Goal: Transaction & Acquisition: Purchase product/service

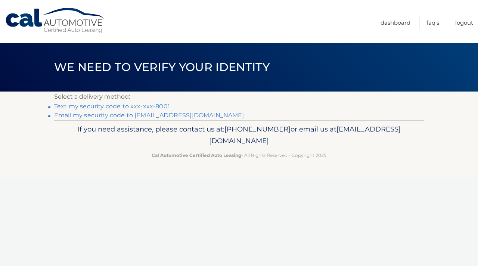
click at [157, 104] on link "Text my security code to xxx-xxx-8001" at bounding box center [112, 106] width 116 height 7
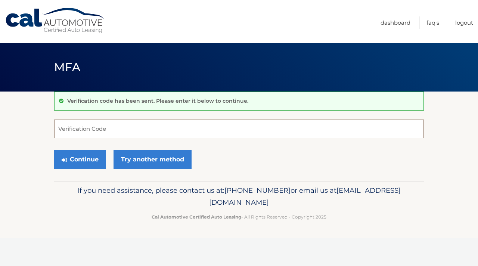
click at [130, 130] on input "Verification Code" at bounding box center [239, 128] width 370 height 19
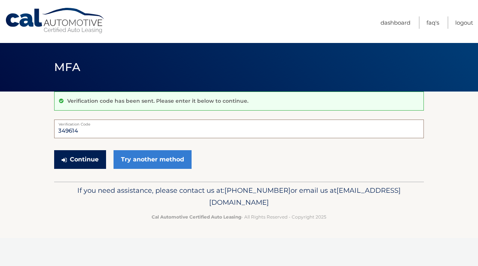
type input "349614"
click at [87, 159] on button "Continue" at bounding box center [80, 159] width 52 height 19
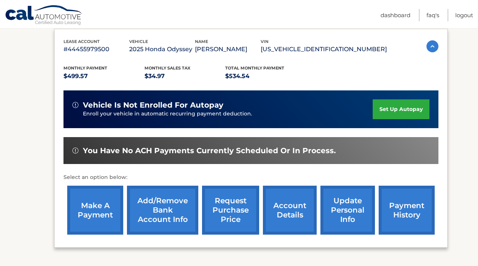
scroll to position [126, 0]
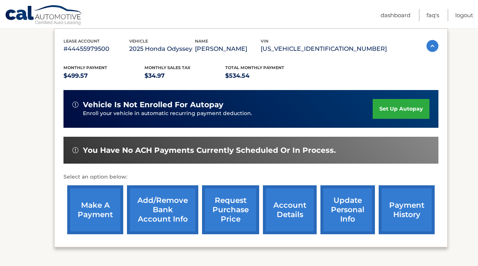
click at [91, 203] on link "make a payment" at bounding box center [95, 209] width 56 height 49
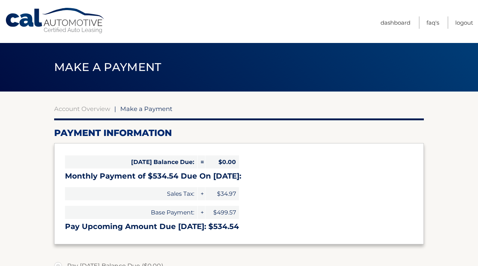
select select "NTBlY2NkOTYtMWI0NS00Y2RlLTljZmQtNzJjMjBhNWJiZmM3"
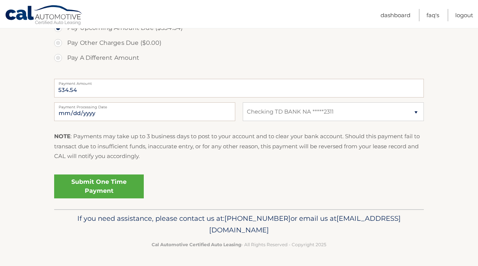
scroll to position [266, 0]
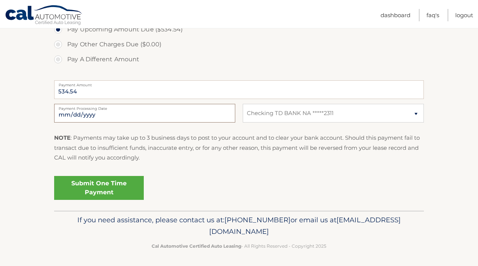
click at [184, 111] on input "2025-10-13" at bounding box center [144, 113] width 181 height 19
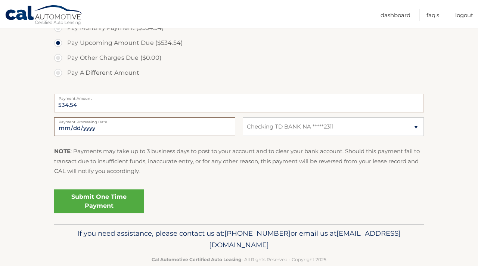
scroll to position [253, 0]
click at [143, 128] on input "2025-10-13" at bounding box center [144, 125] width 181 height 19
type input "2025-10-21"
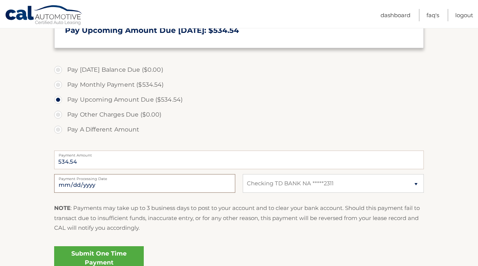
scroll to position [268, 0]
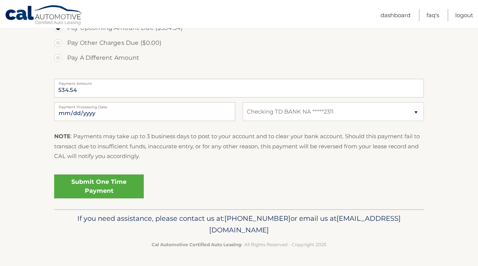
click at [108, 184] on link "Submit One Time Payment" at bounding box center [99, 186] width 90 height 24
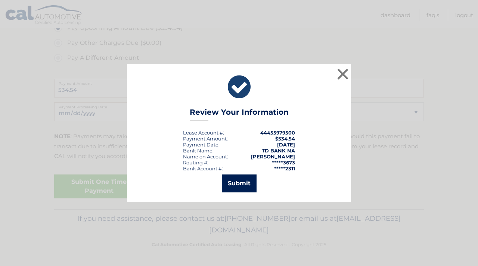
click at [236, 183] on button "Submit" at bounding box center [239, 183] width 35 height 18
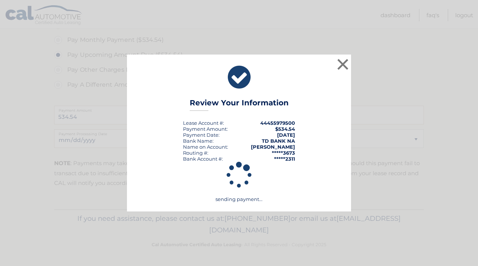
scroll to position [241, 0]
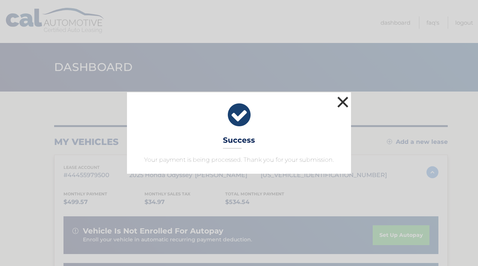
click at [344, 99] on button "×" at bounding box center [342, 101] width 15 height 15
